Goal: Check status: Check status

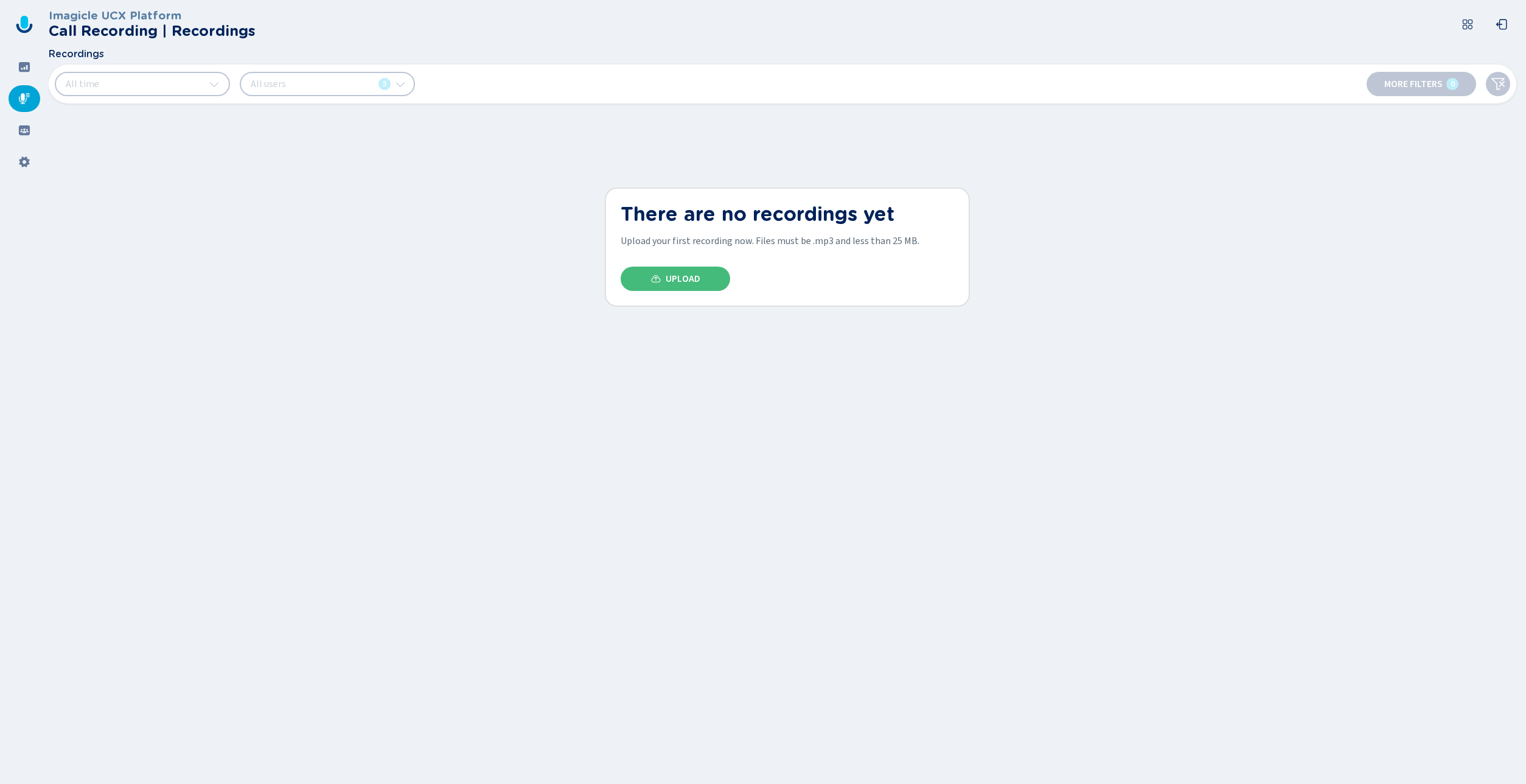
drag, startPoint x: 146, startPoint y: 148, endPoint x: 83, endPoint y: 112, distance: 72.6
click at [146, 148] on div "Imagicle UCX Platform Call Recording | Recordings Recordings All time All users…" at bounding box center [787, 392] width 1477 height 784
click at [25, 28] on icon at bounding box center [24, 22] width 7 height 12
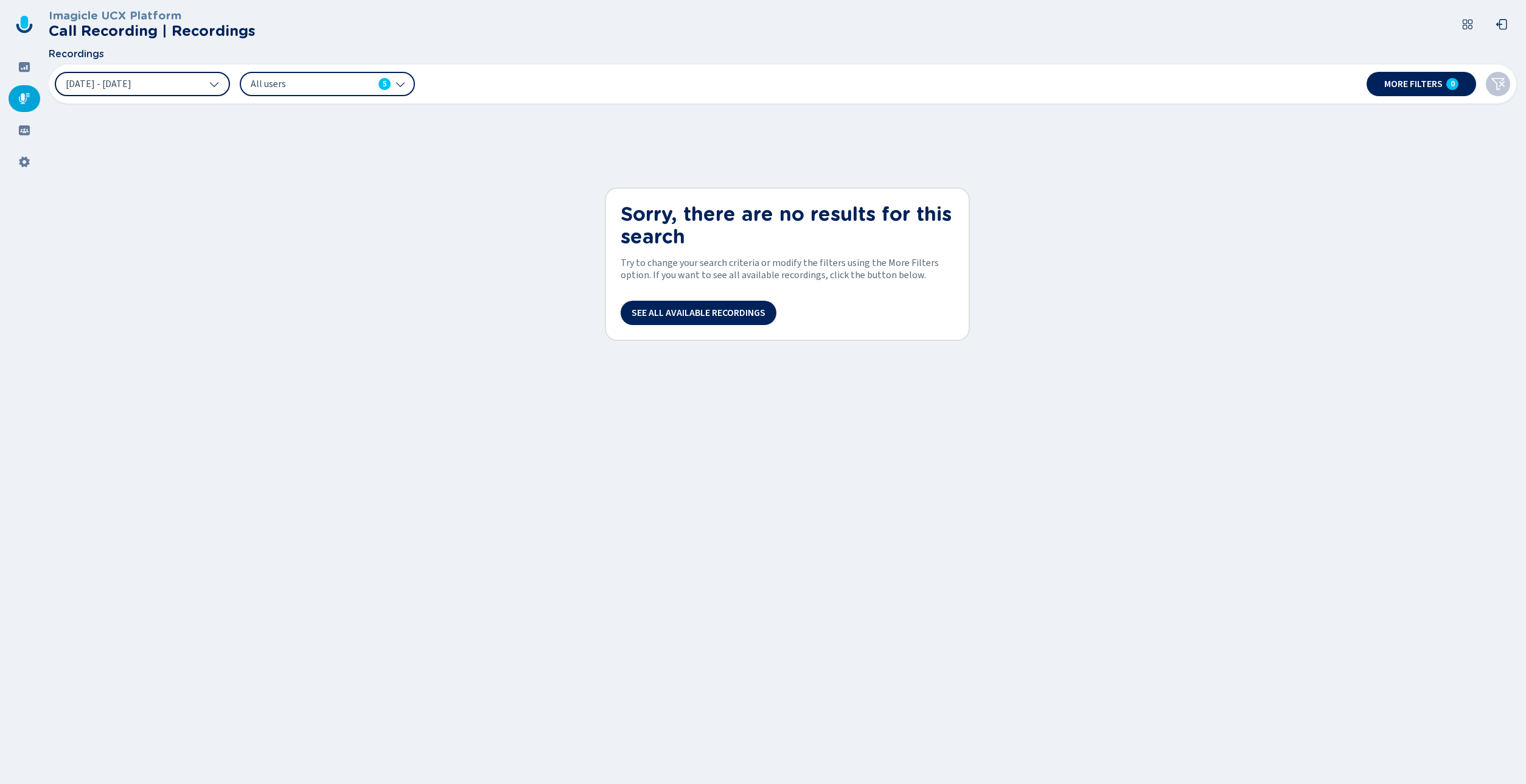
click at [157, 89] on button "[DATE] - [DATE]" at bounding box center [142, 83] width 175 height 24
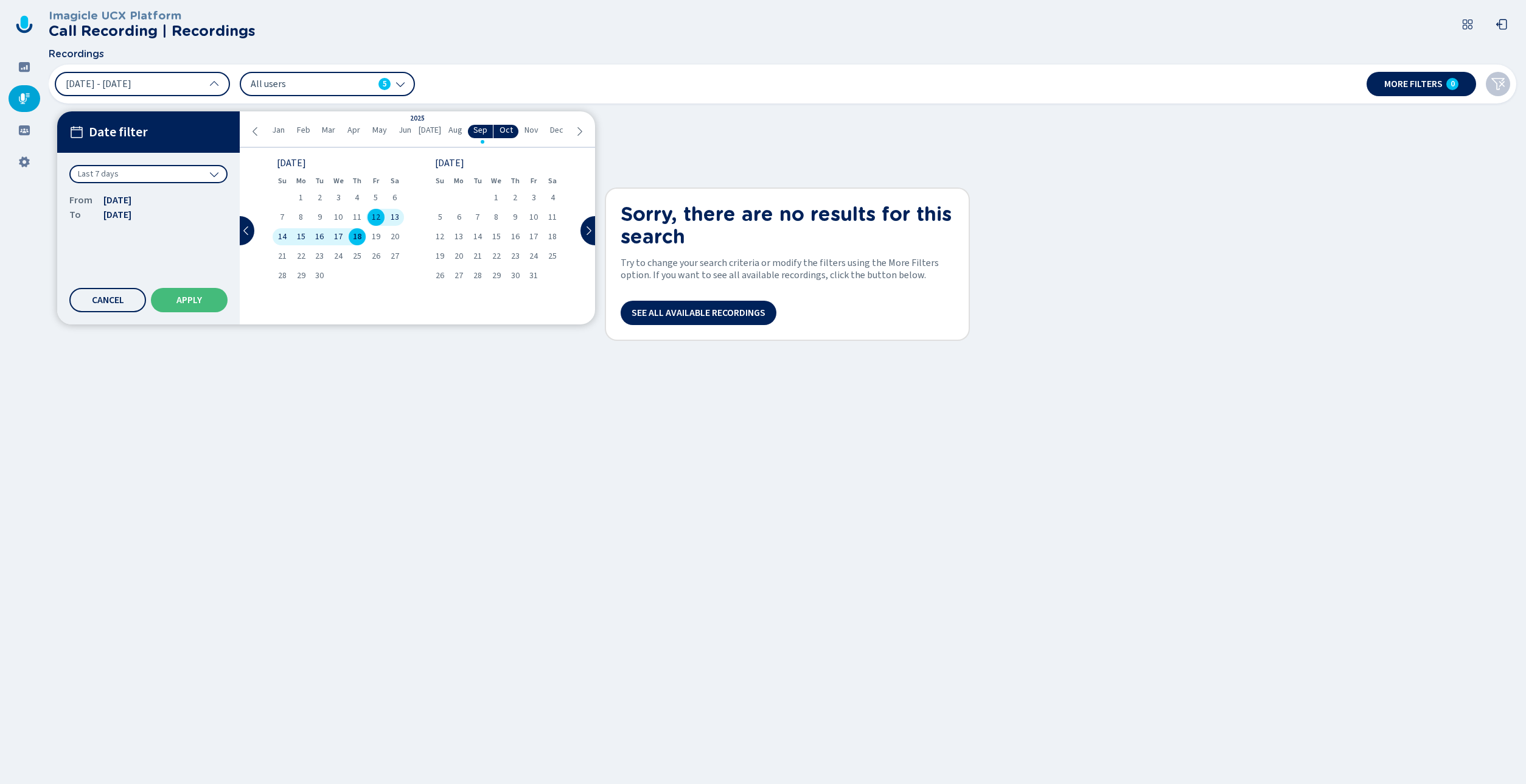
click at [143, 169] on div "Last 7 days" at bounding box center [148, 174] width 158 height 18
click at [145, 200] on div "All time" at bounding box center [148, 200] width 146 height 17
click at [185, 299] on span "Apply" at bounding box center [189, 299] width 26 height 10
